Goal: Task Accomplishment & Management: Manage account settings

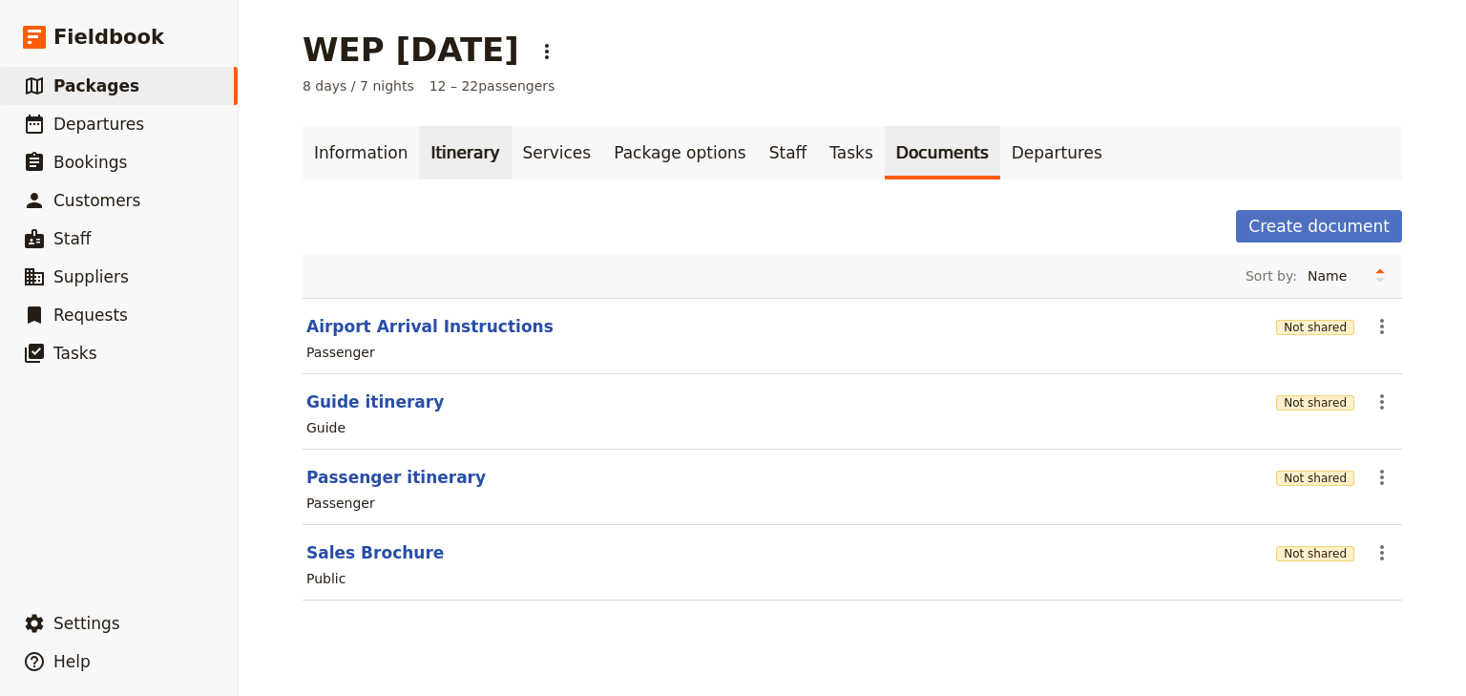
click at [429, 157] on link "Itinerary" at bounding box center [465, 152] width 92 height 53
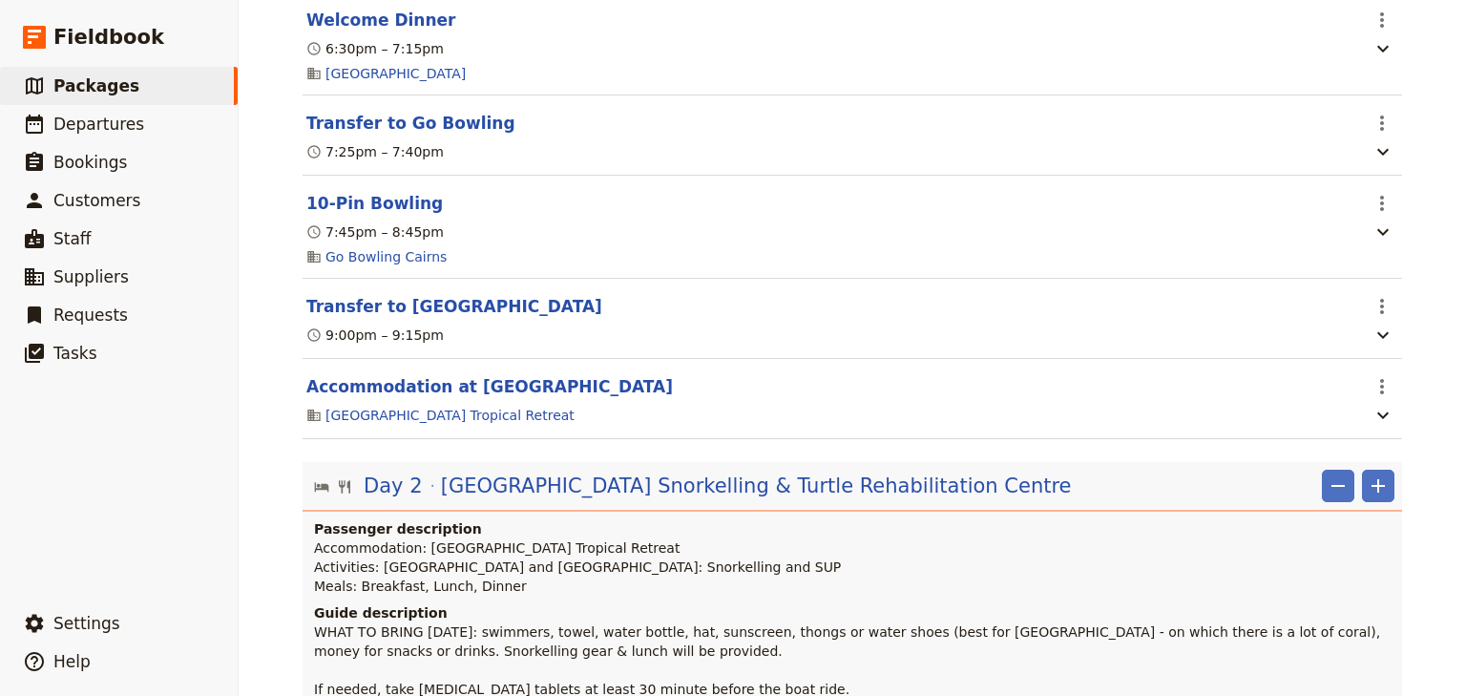
scroll to position [1298, 0]
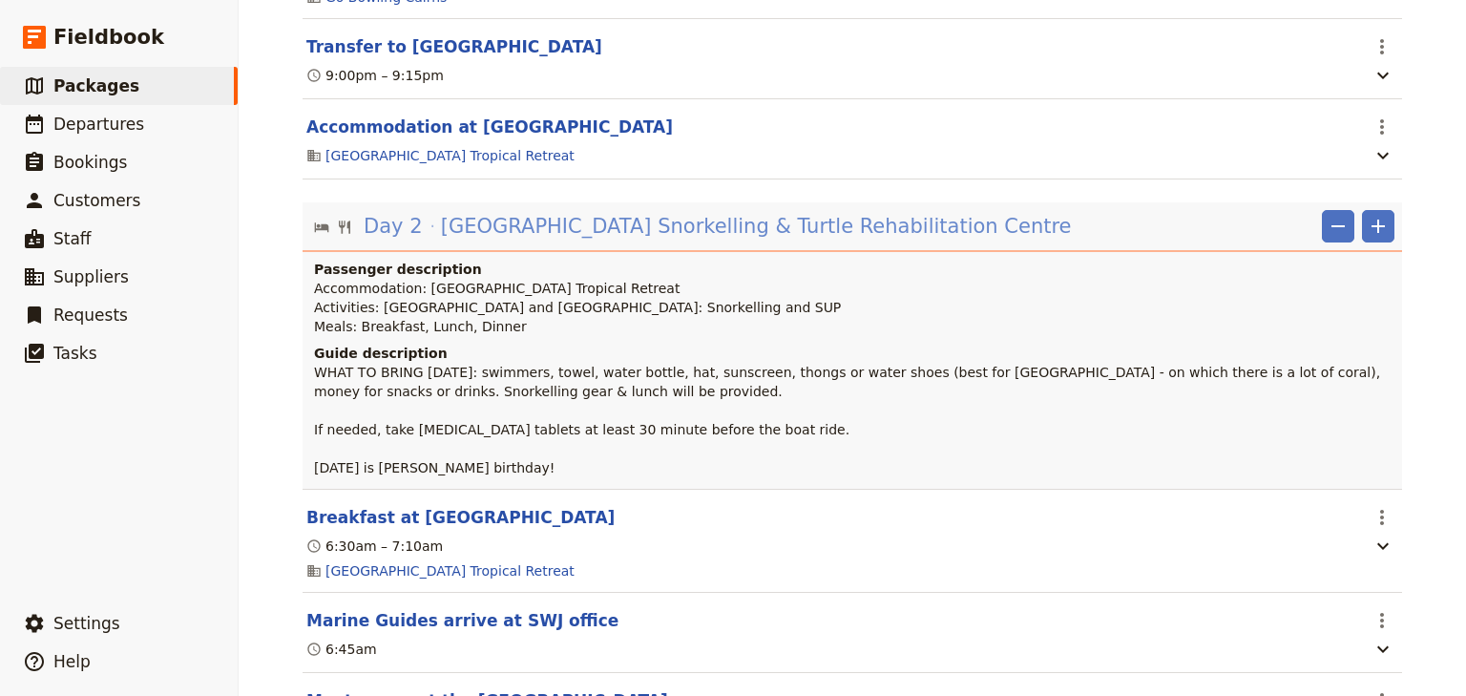
click at [568, 241] on span "[GEOGRAPHIC_DATA] Snorkelling & Turtle Rehabilitation Centre ‎ ‎ ‎ ‎ ‎ ‎ ‎ ‎ ‎ …" at bounding box center [823, 226] width 765 height 29
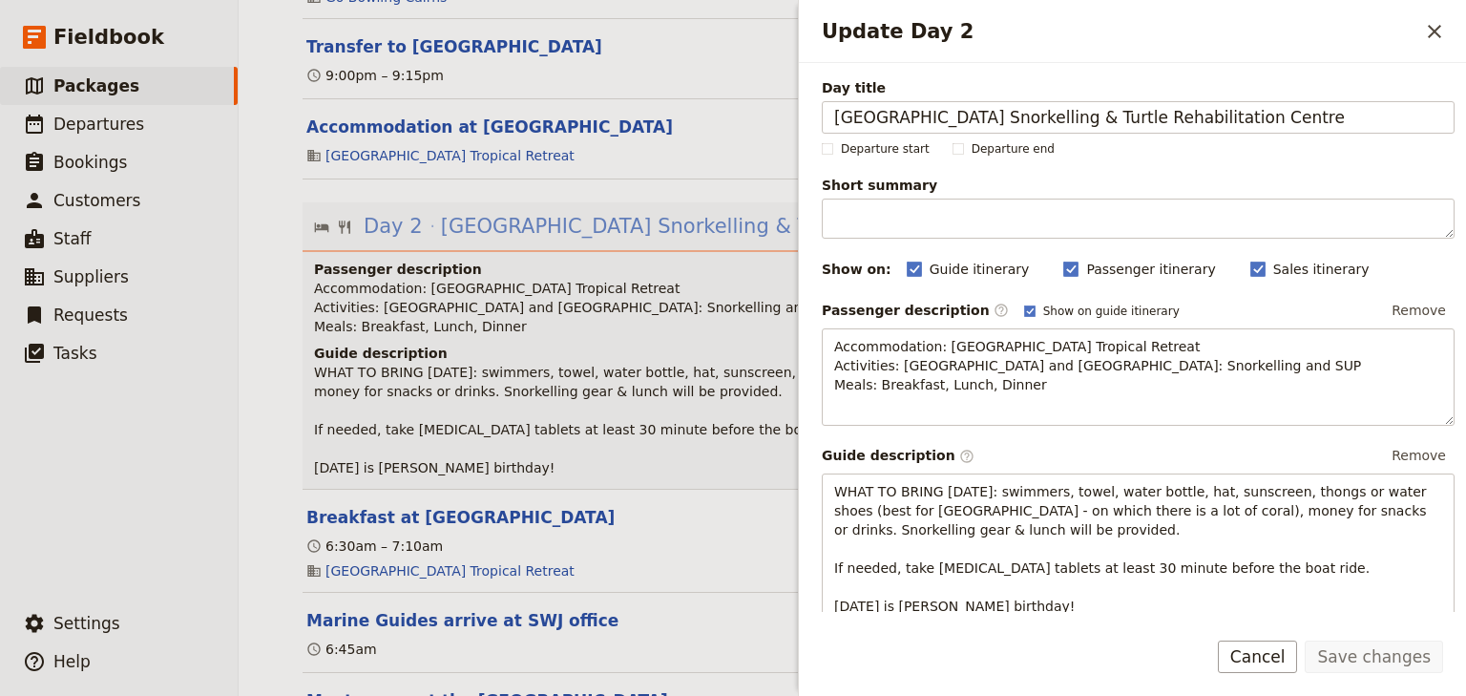
click at [568, 241] on span "[GEOGRAPHIC_DATA] Snorkelling & Turtle Rehabilitation Centre ‎ ‎ ‎ ‎ ‎ ‎ ‎ ‎ ‎ …" at bounding box center [823, 226] width 765 height 29
type input "[GEOGRAPHIC_DATA] Snorkelling & [GEOGRAPHIC_DATA]"
click at [1356, 654] on button "Save changes" at bounding box center [1374, 657] width 138 height 32
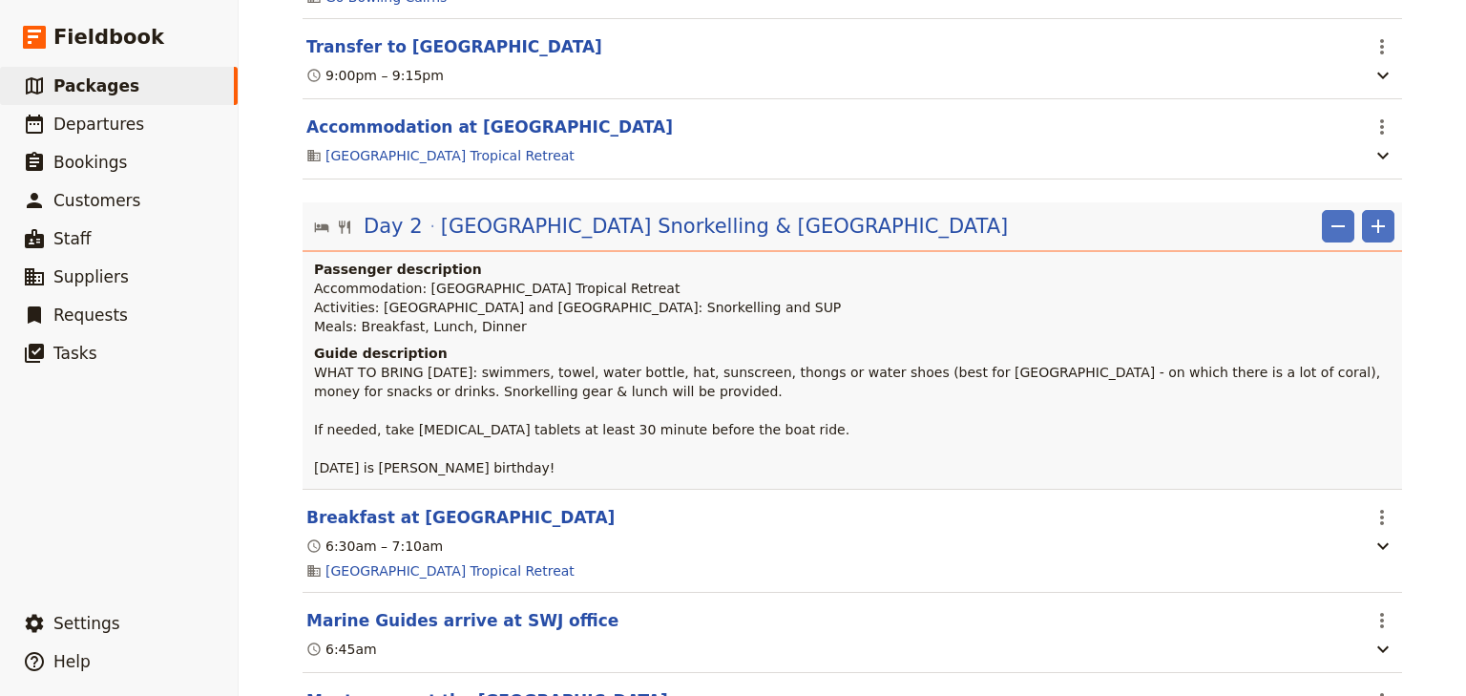
scroll to position [0, 0]
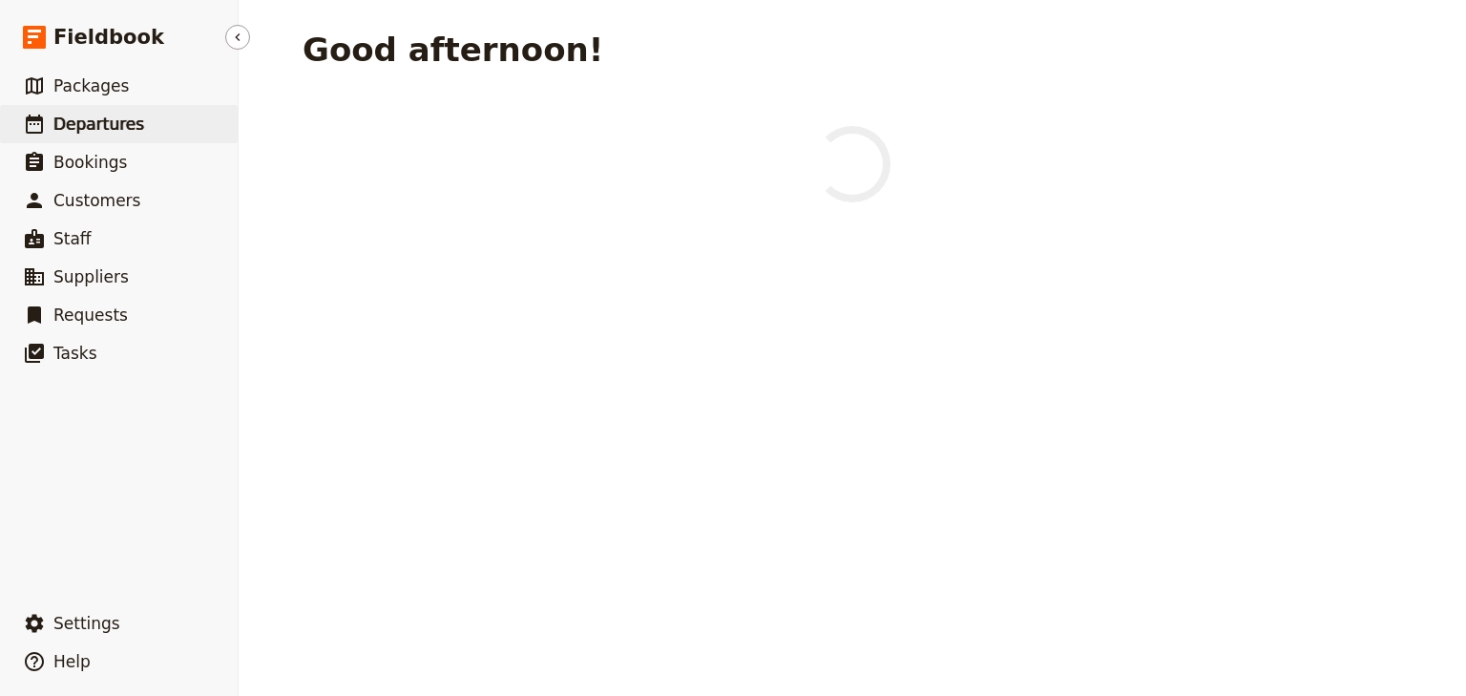
click at [84, 115] on span "Departures" at bounding box center [98, 124] width 91 height 19
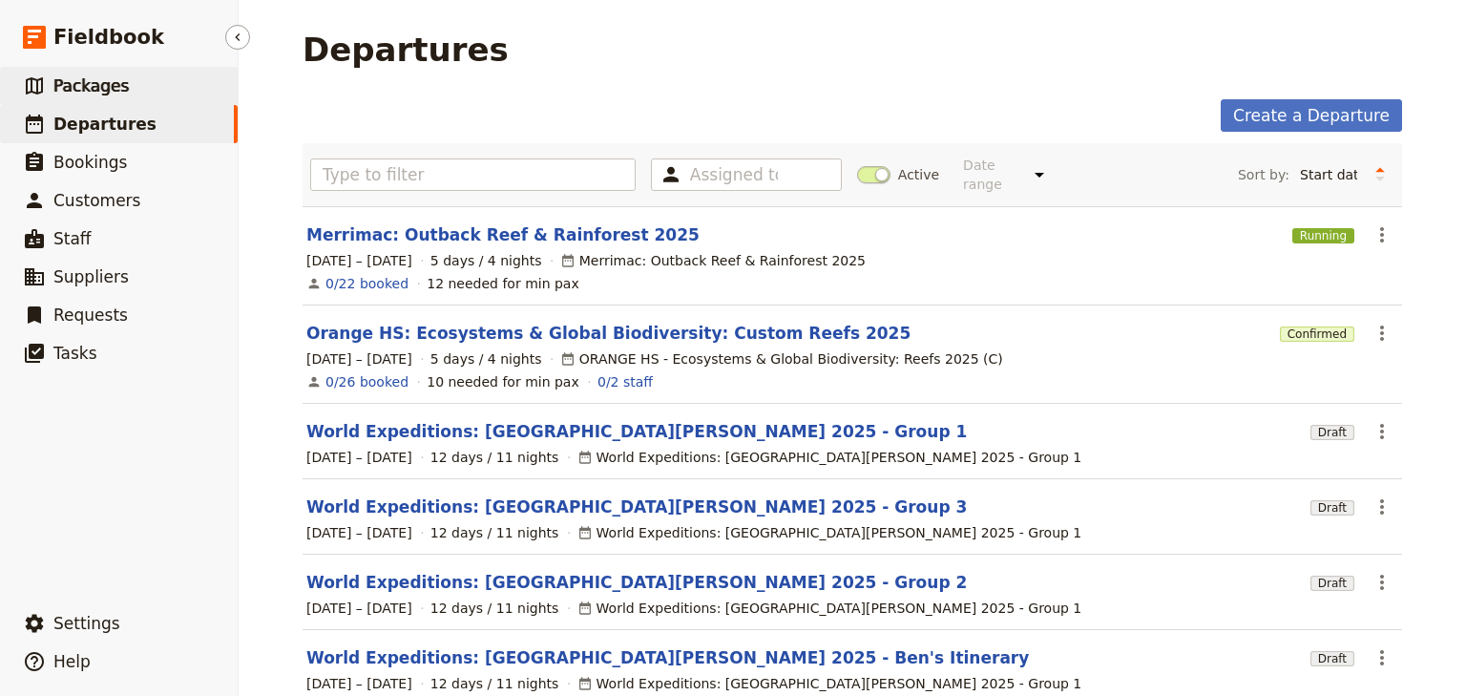
click at [122, 81] on link "​ Packages" at bounding box center [119, 86] width 238 height 38
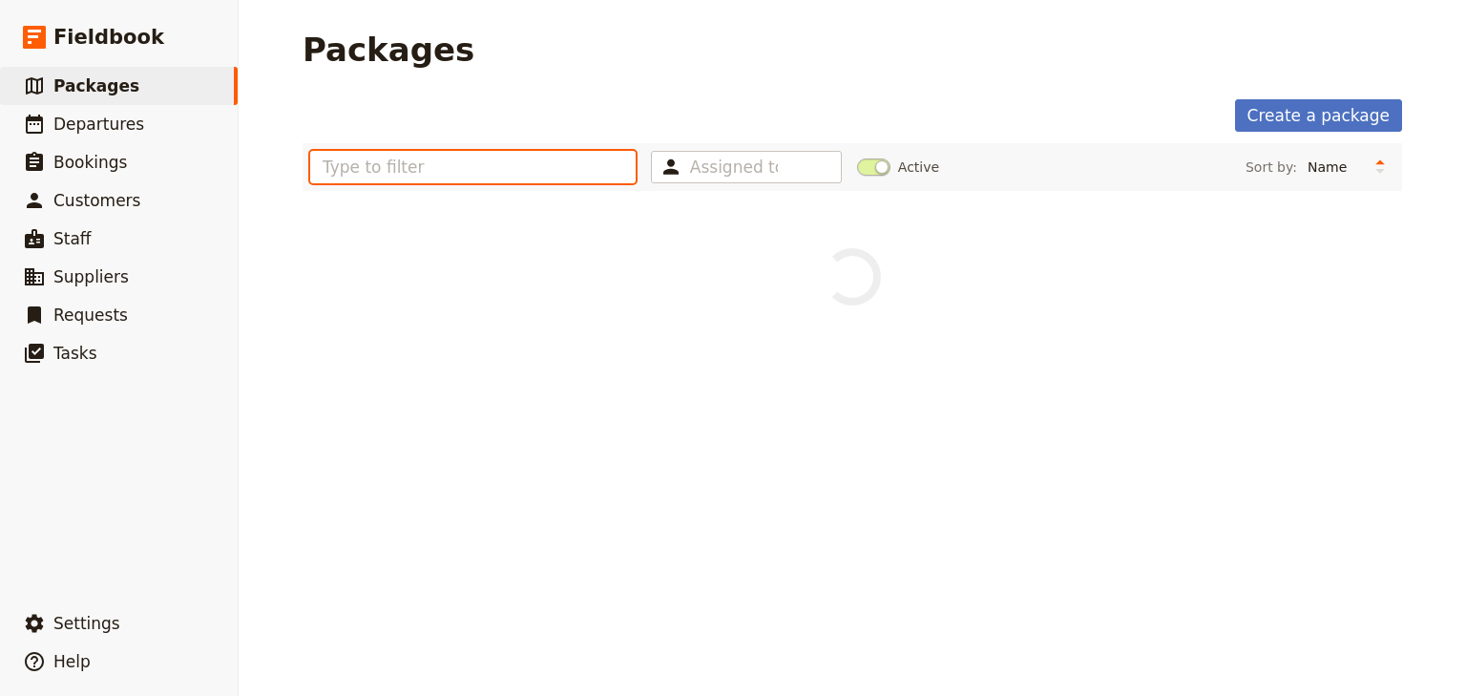
click at [367, 168] on input "text" at bounding box center [473, 167] width 326 height 32
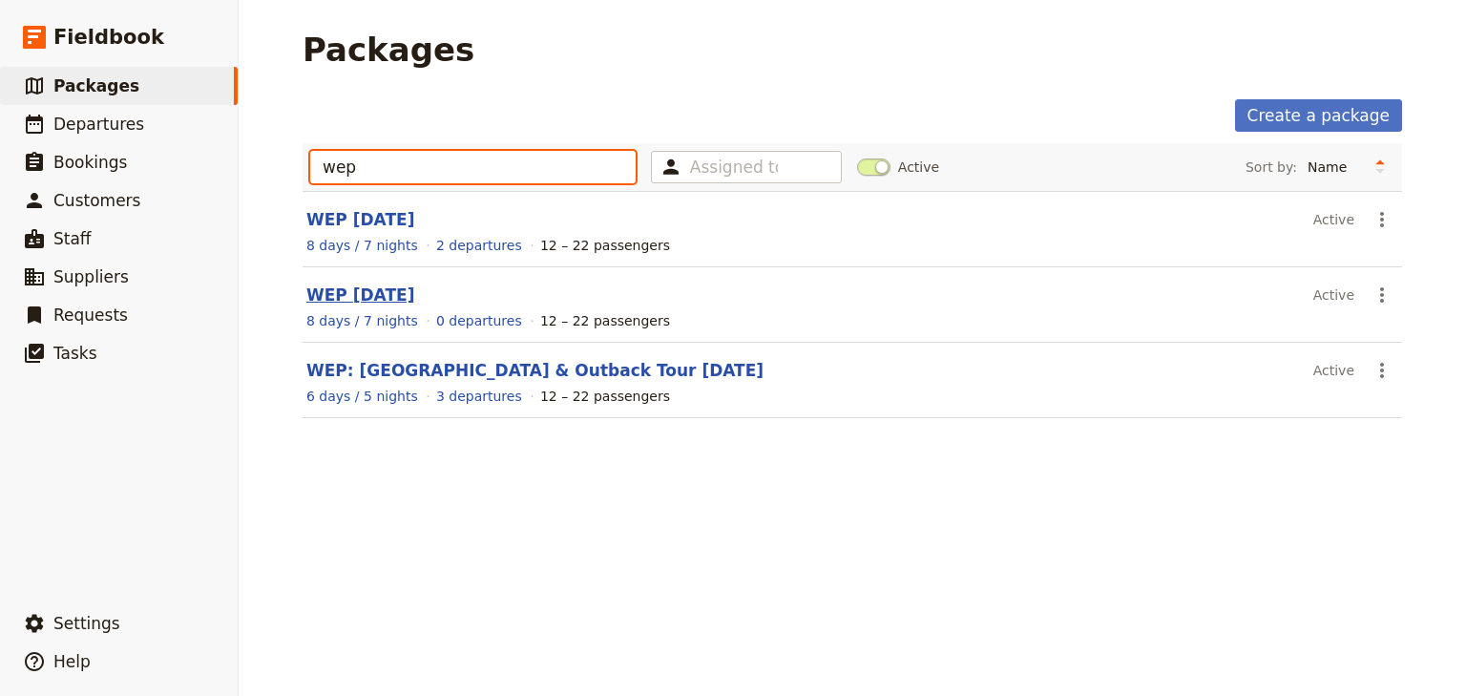
type input "wep"
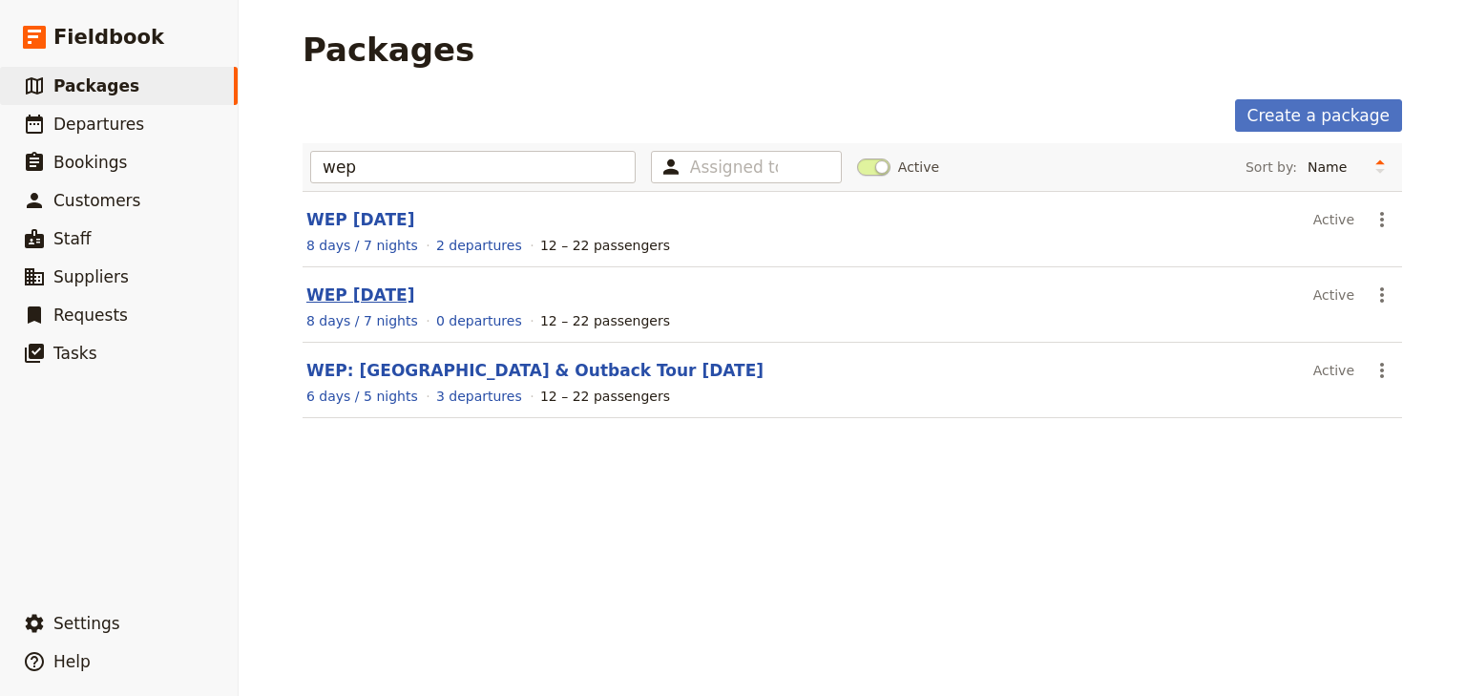
click at [405, 298] on link "WEP [DATE]" at bounding box center [360, 294] width 108 height 19
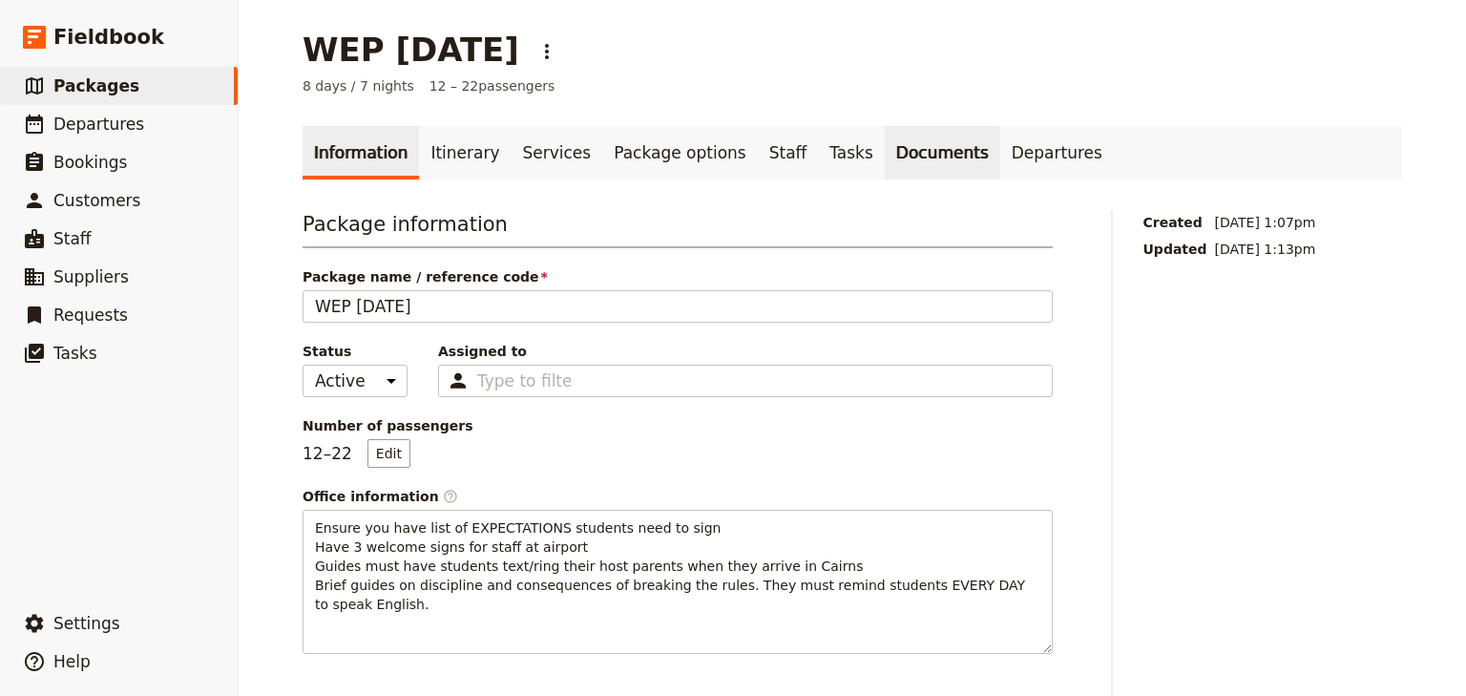
click at [885, 154] on link "Documents" at bounding box center [943, 152] width 116 height 53
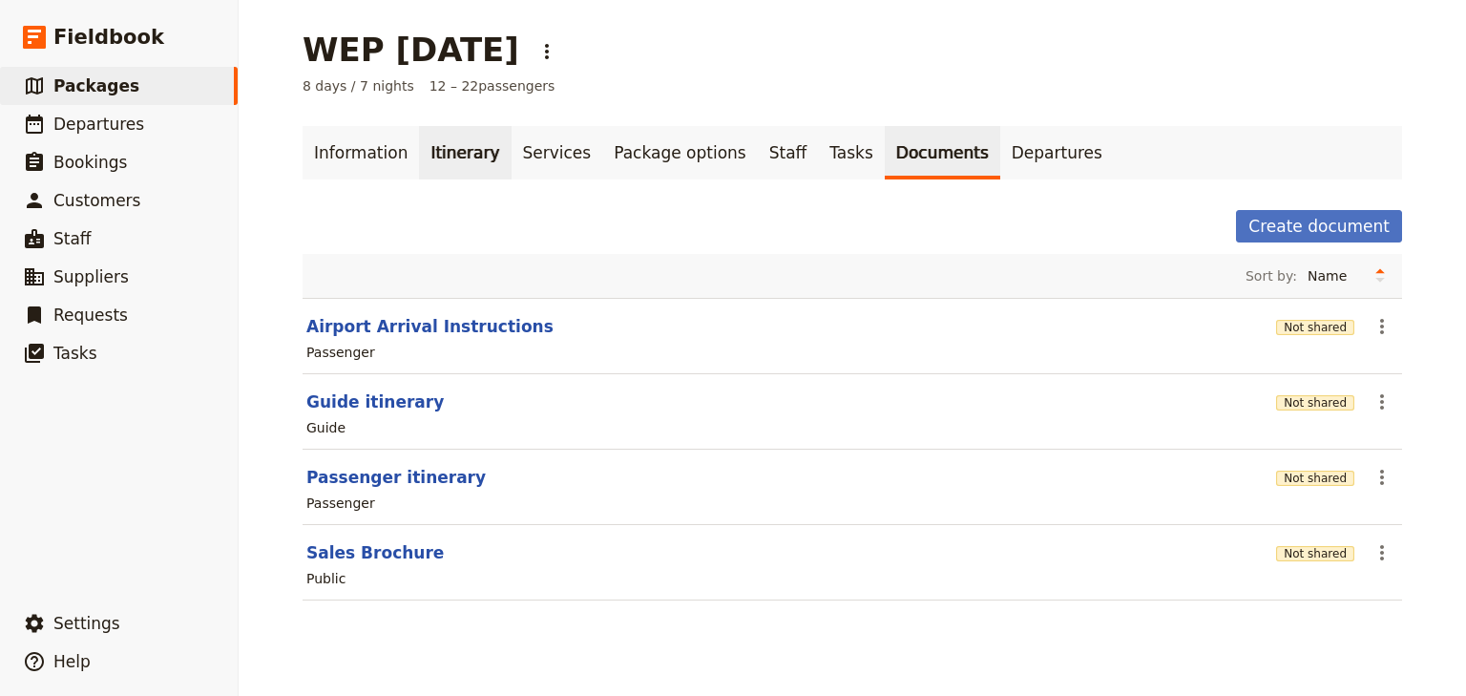
click at [454, 153] on link "Itinerary" at bounding box center [465, 152] width 92 height 53
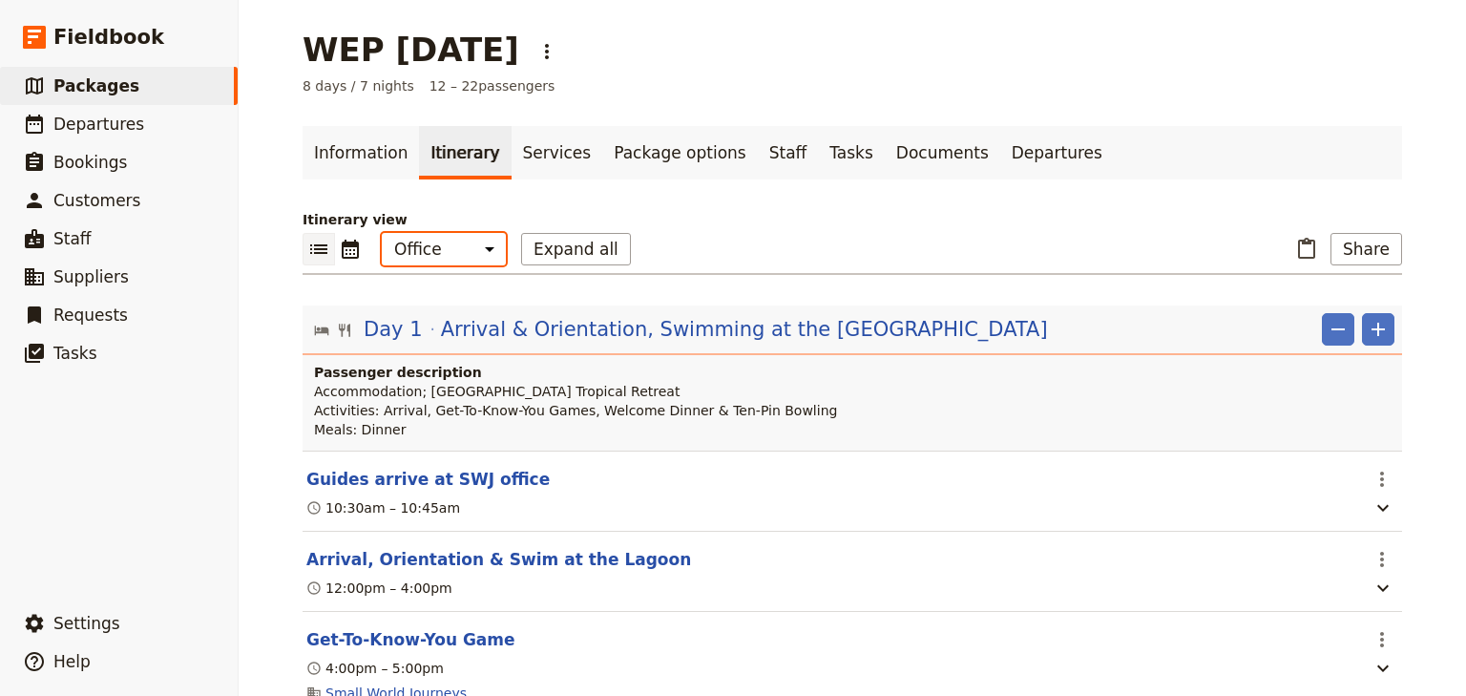
click at [453, 255] on select "Office Guide Passenger Sales" at bounding box center [444, 249] width 124 height 32
click at [719, 238] on div "​ ​ Office Guide Passenger Sales Expand all ​ Share" at bounding box center [853, 254] width 1100 height 42
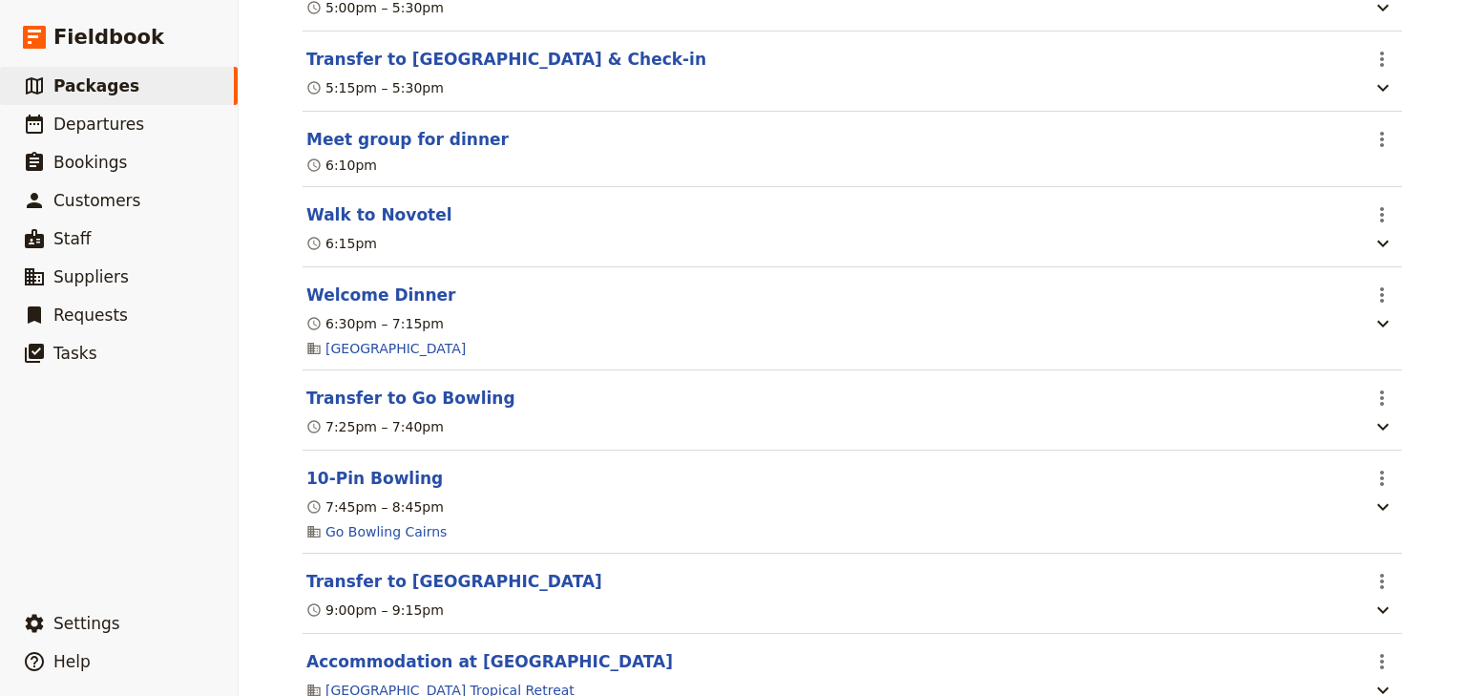
scroll to position [1069, 0]
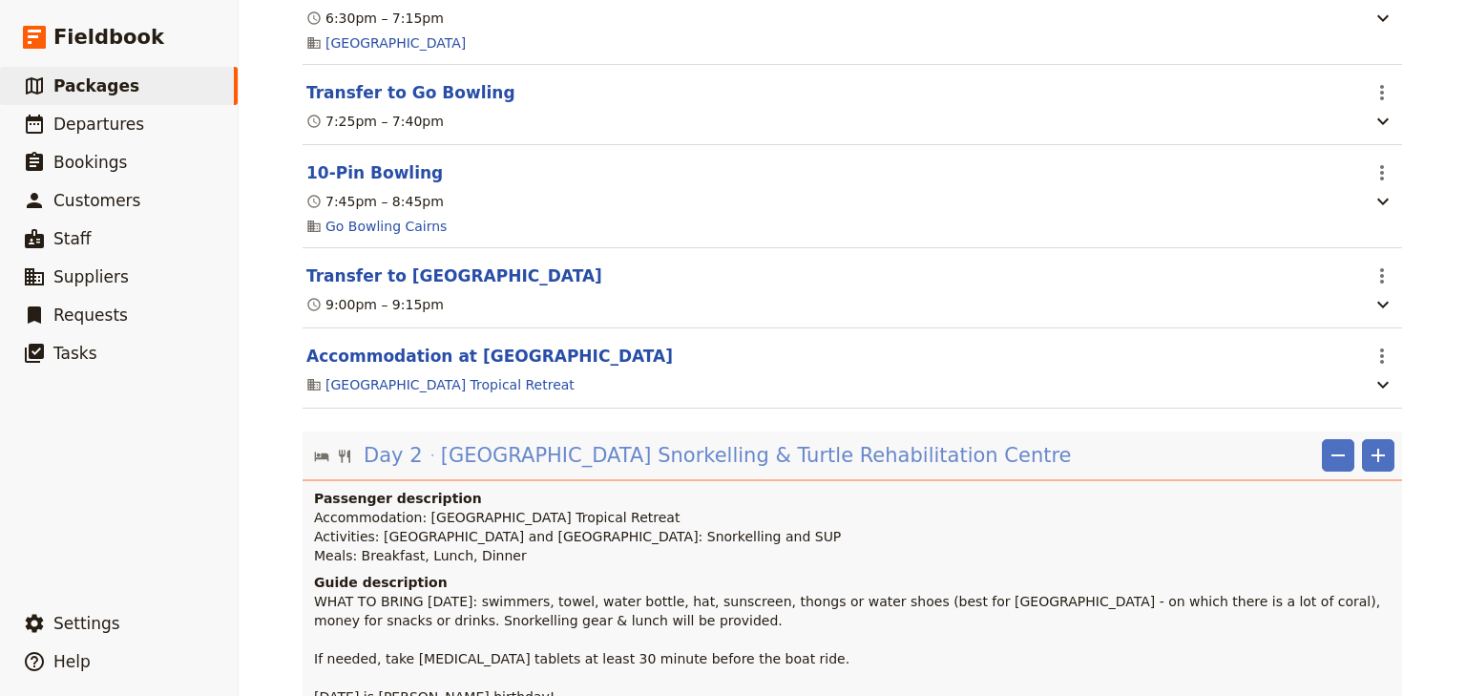
click at [545, 470] on span "[GEOGRAPHIC_DATA] Snorkelling & Turtle Rehabilitation Centre ‎ ‎ ‎ ‎ ‎ ‎ ‎ ‎ ‎ …" at bounding box center [823, 455] width 765 height 29
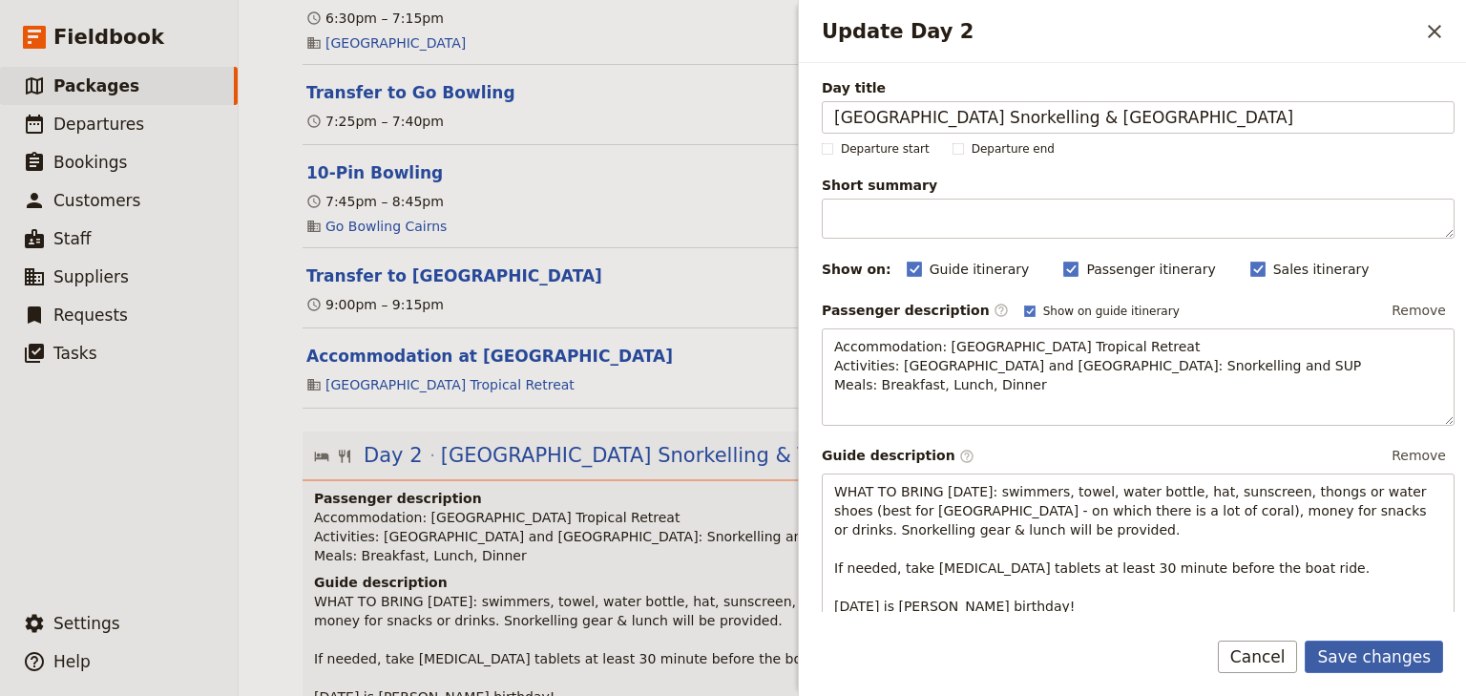
type input "[GEOGRAPHIC_DATA] Snorkelling & [GEOGRAPHIC_DATA]"
click at [1375, 663] on button "Save changes" at bounding box center [1374, 657] width 138 height 32
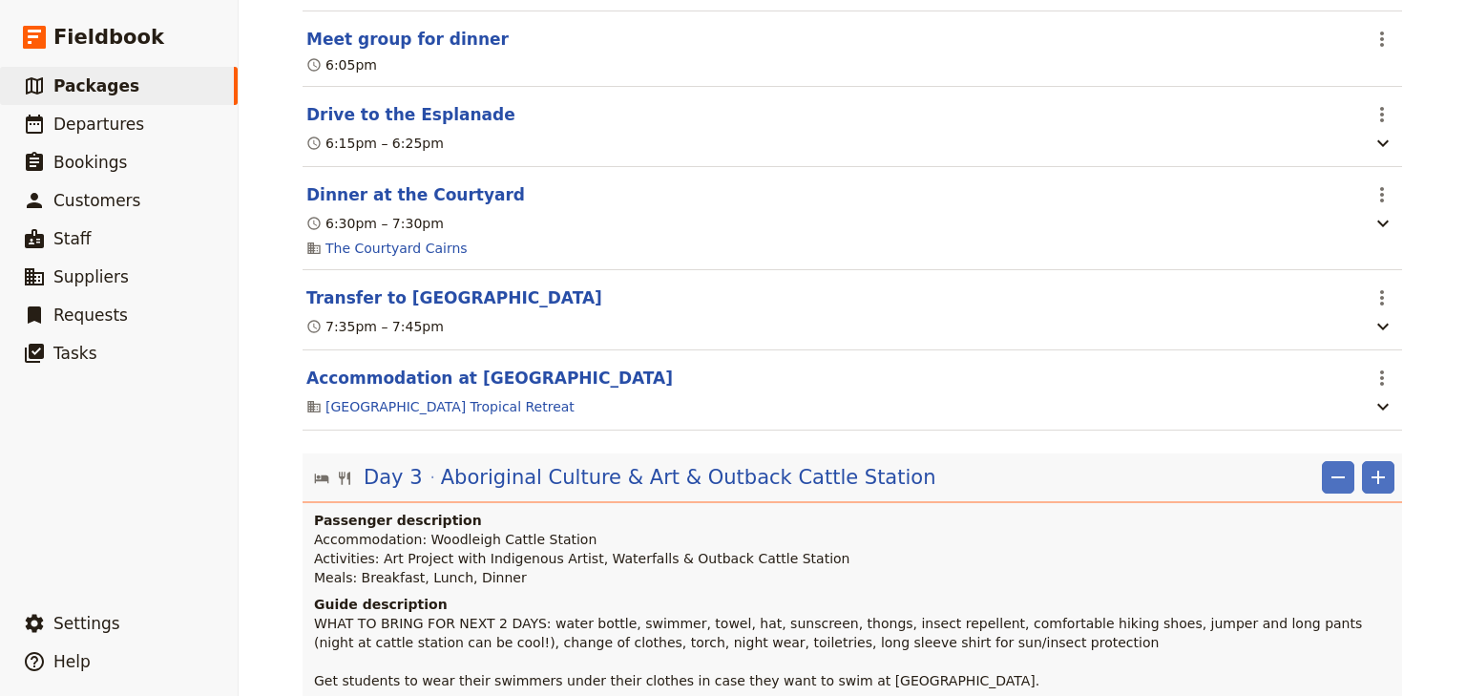
scroll to position [3055, 0]
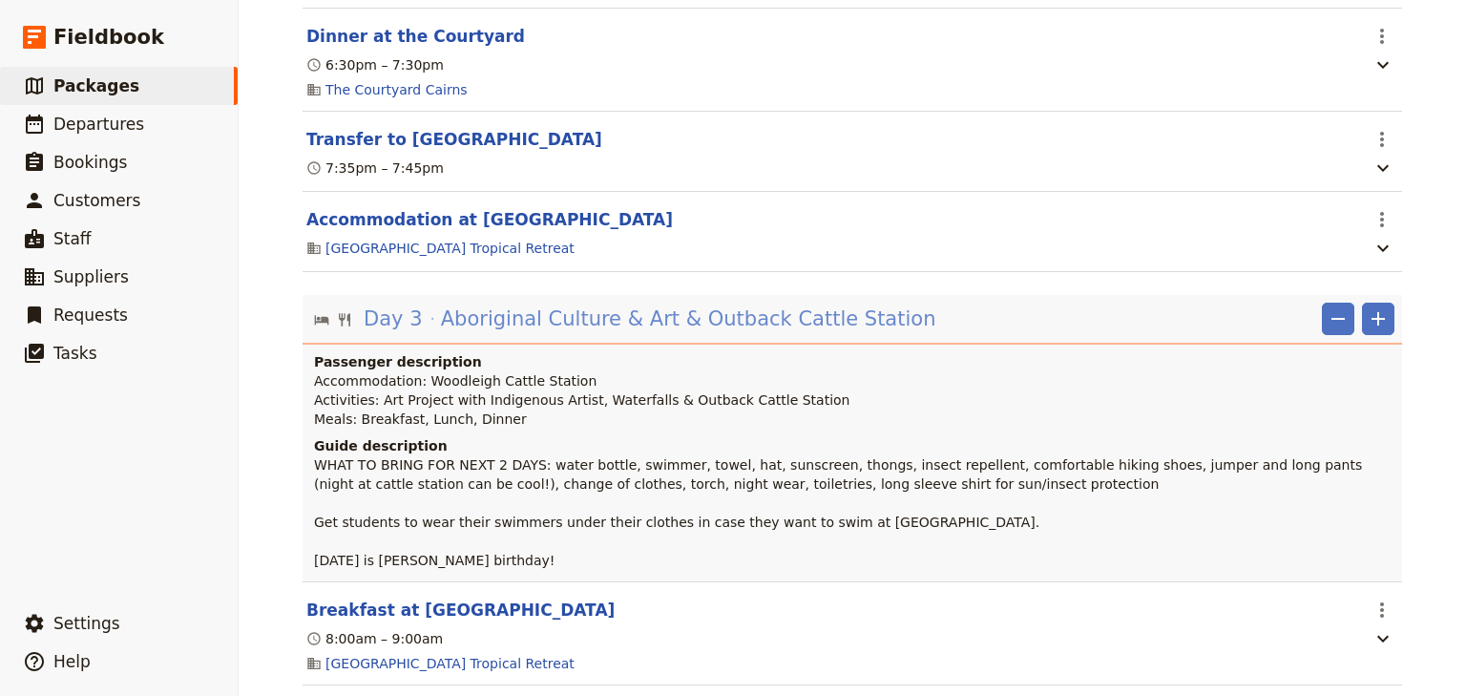
click at [600, 333] on span "Aboriginal Culture & Art & Outback Cattle Station‎ ‎ ‎ ‎ ‎ ‎ ‎ ‎ ‎ ‎ ‎ ‎ ‎ ‎ ‎ …" at bounding box center [762, 319] width 642 height 29
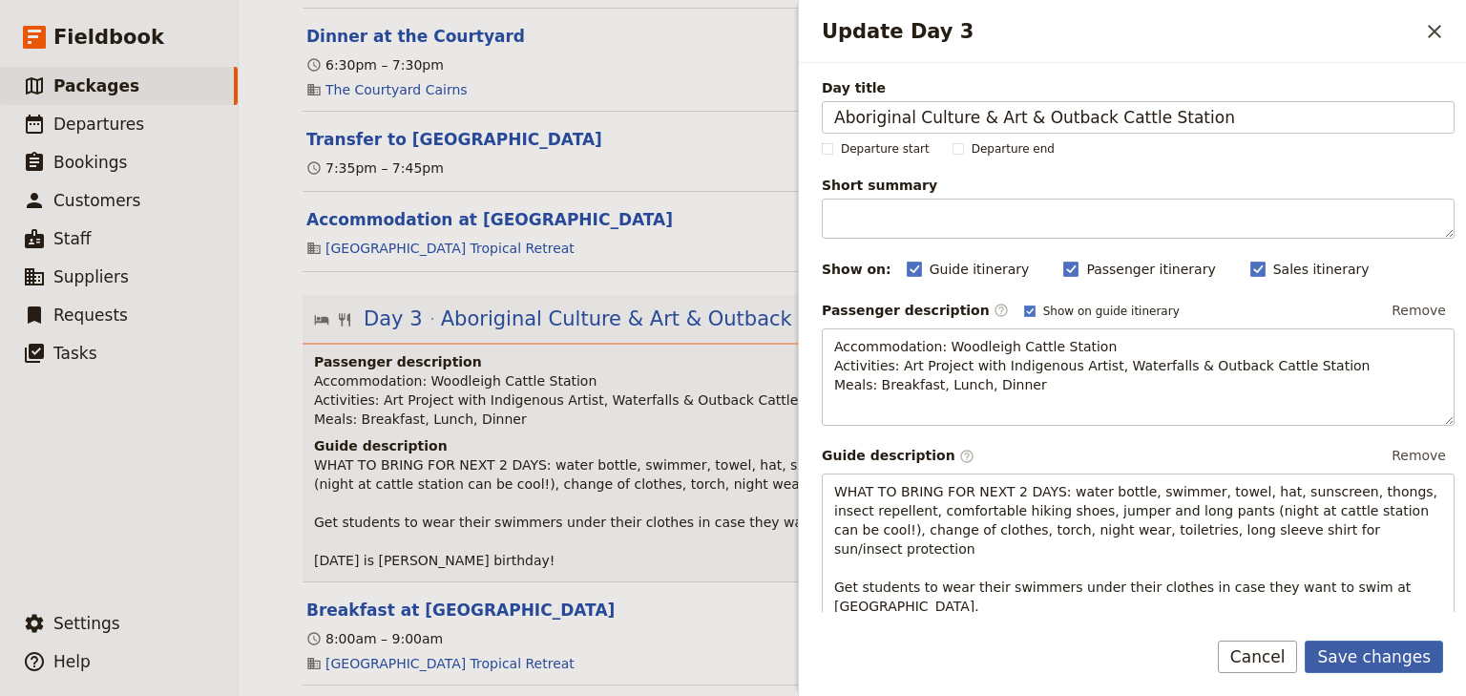
type input "Aboriginal Culture & Art & Outback Cattle Station‎"
click at [1366, 661] on button "Save changes" at bounding box center [1374, 657] width 138 height 32
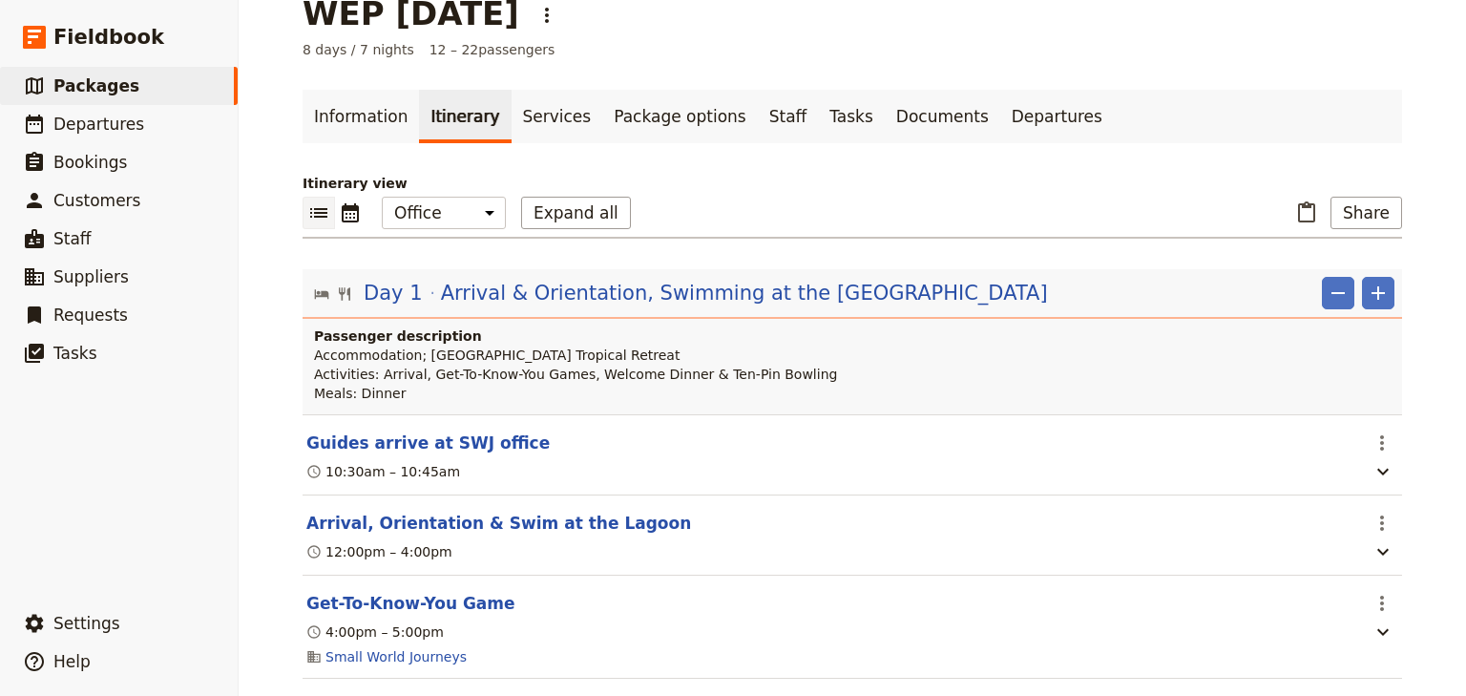
scroll to position [0, 0]
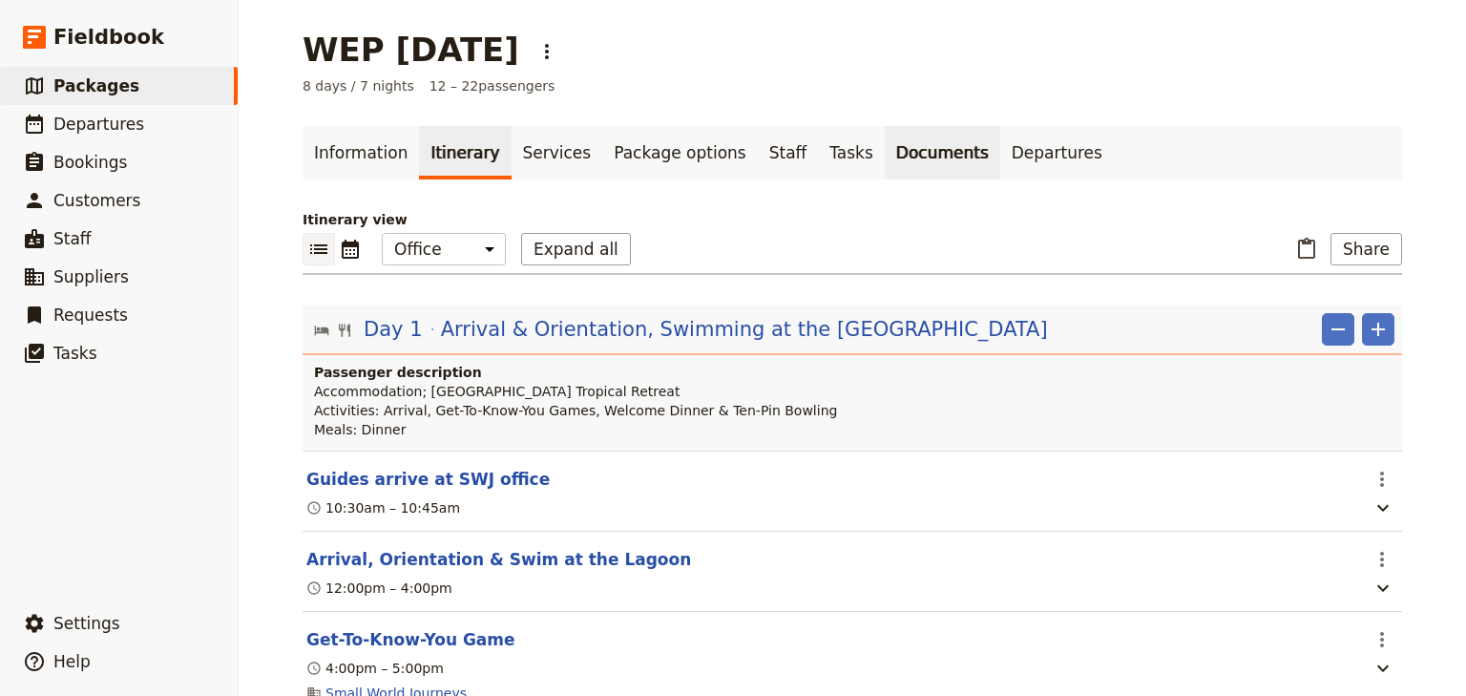
click at [885, 160] on link "Documents" at bounding box center [943, 152] width 116 height 53
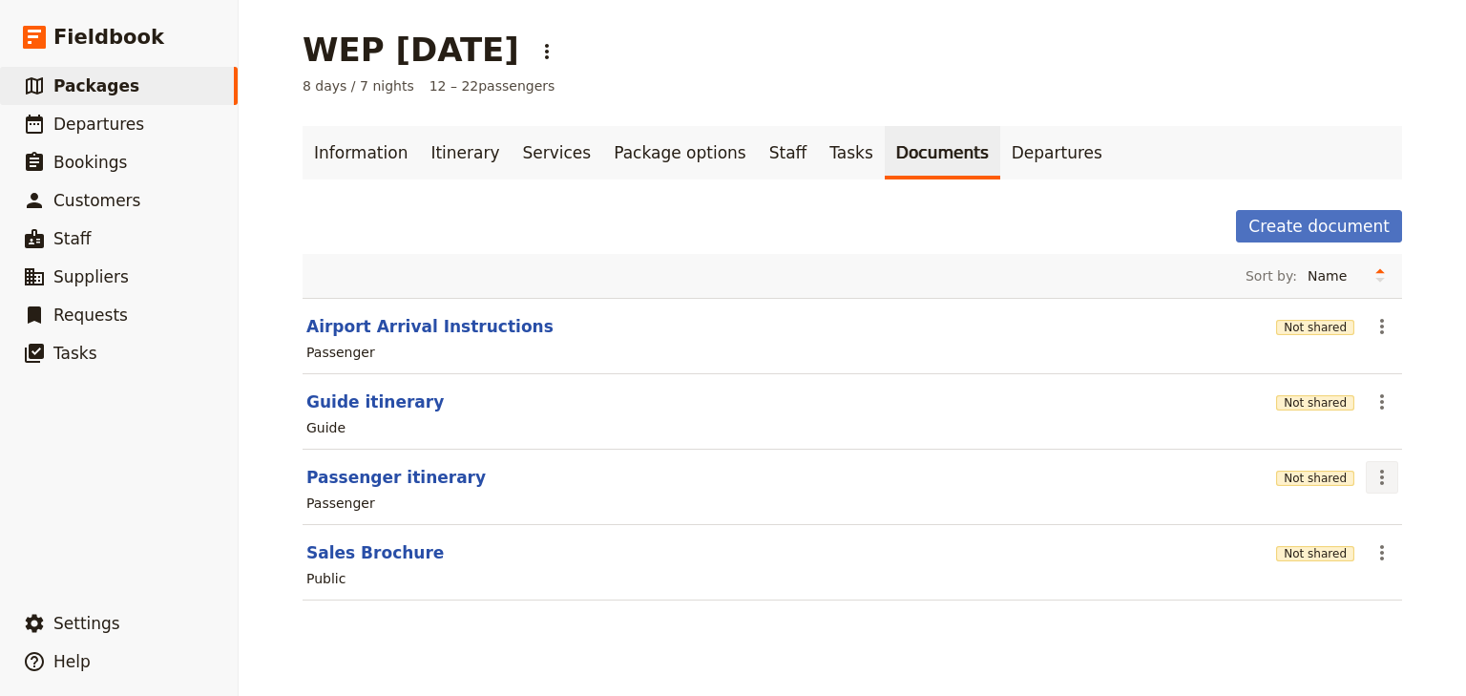
click at [1373, 476] on icon "Actions" at bounding box center [1382, 477] width 23 height 23
click at [1302, 514] on span "Share" at bounding box center [1284, 517] width 38 height 19
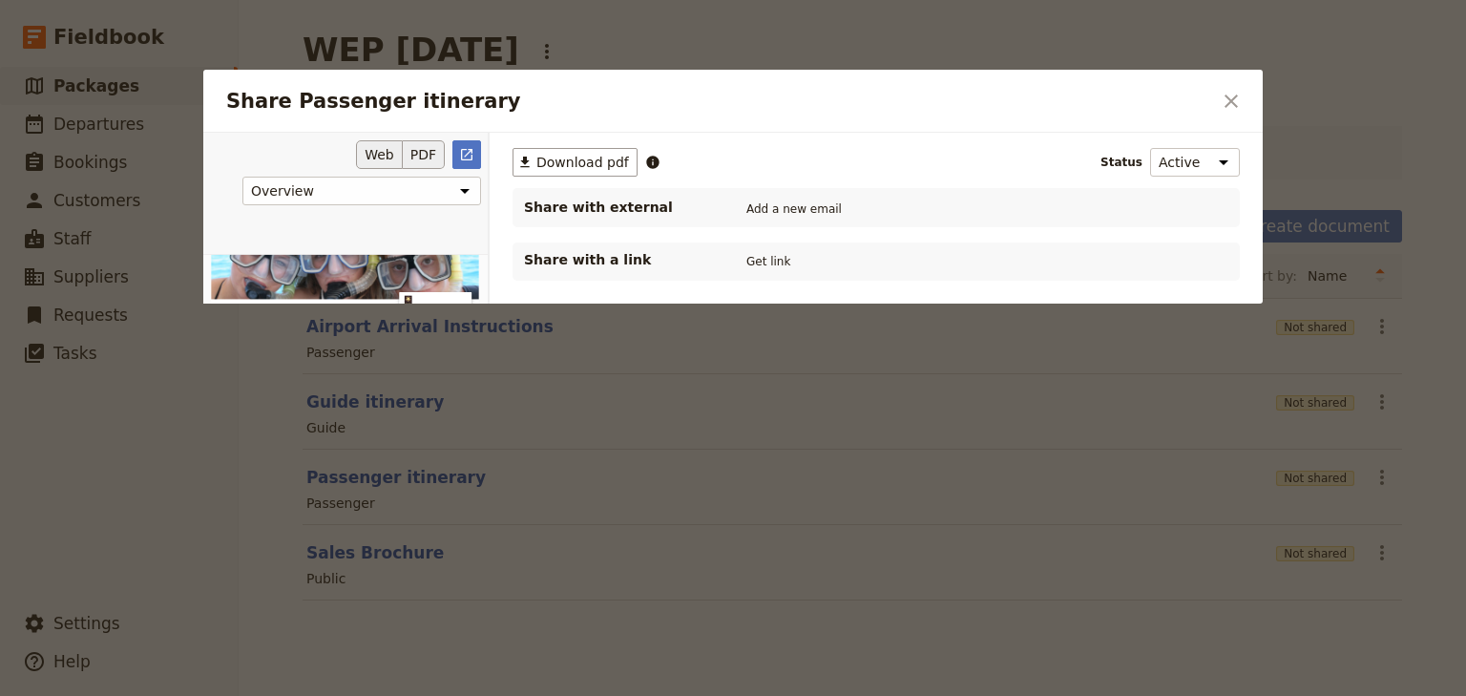
click at [424, 155] on button "PDF" at bounding box center [424, 154] width 42 height 29
